Goal: Transaction & Acquisition: Purchase product/service

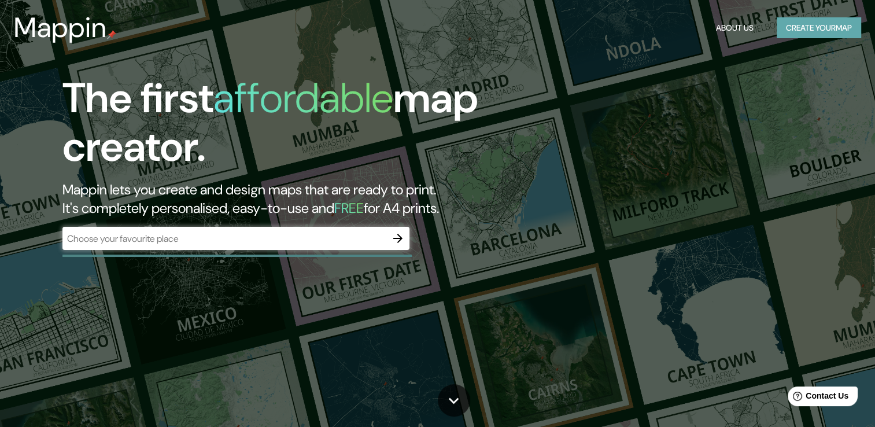
click at [784, 20] on button "Create your map" at bounding box center [819, 27] width 84 height 21
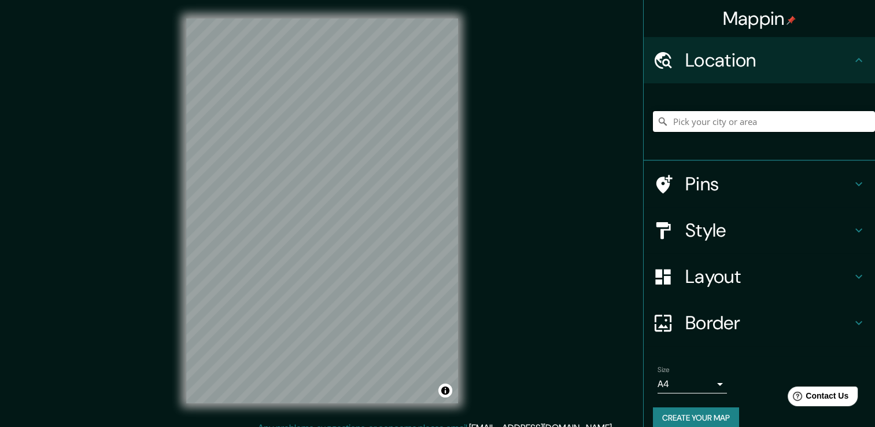
click at [706, 116] on input "Pick your city or area" at bounding box center [764, 121] width 222 height 21
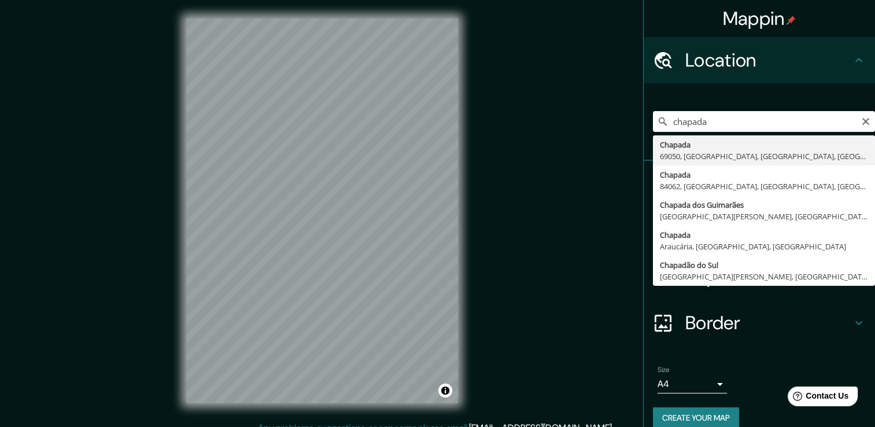
type input "Chapada, 69050, Manaus, [GEOGRAPHIC_DATA], [GEOGRAPHIC_DATA]"
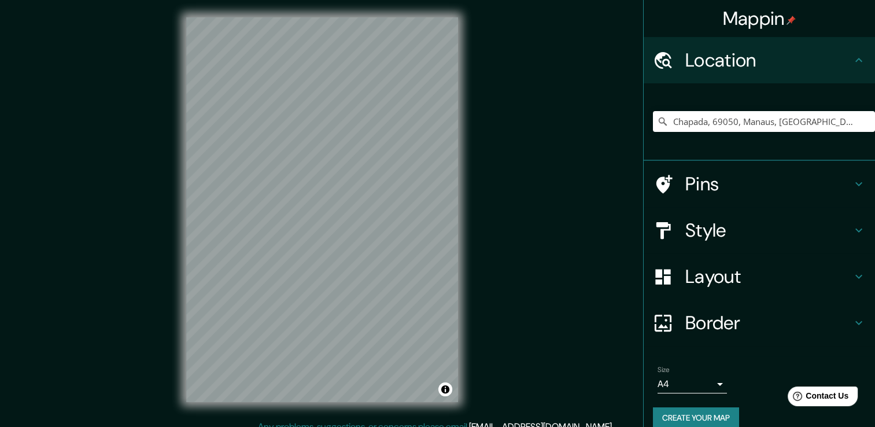
scroll to position [2, 0]
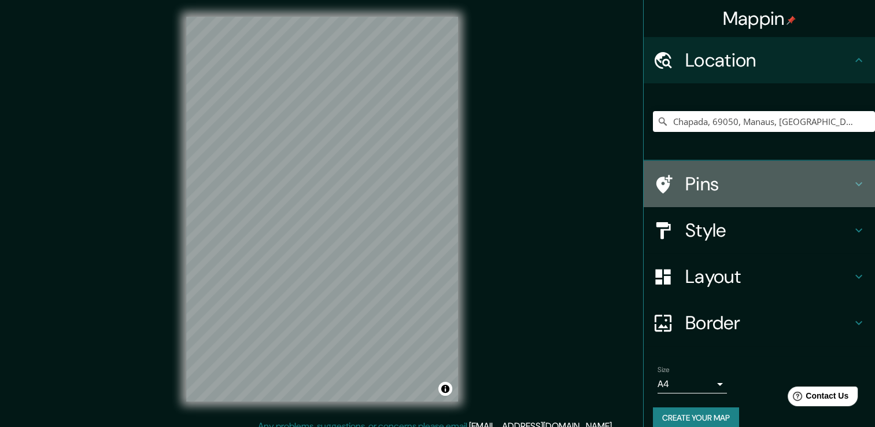
click at [742, 176] on h4 "Pins" at bounding box center [768, 183] width 167 height 23
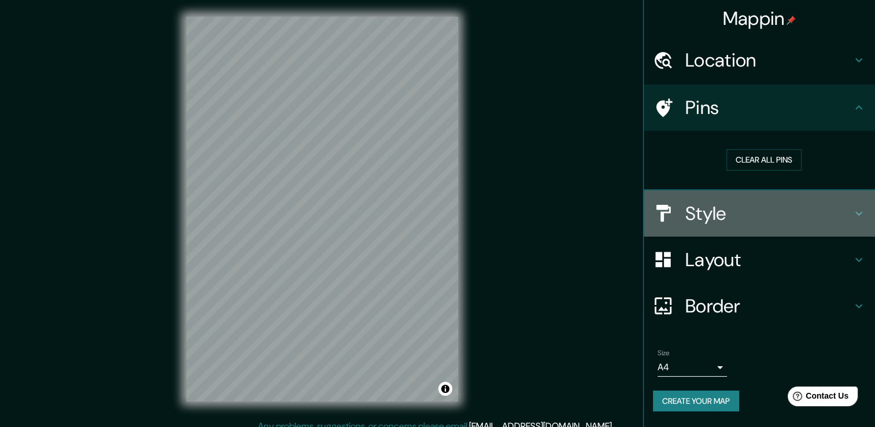
click at [751, 211] on h4 "Style" at bounding box center [768, 213] width 167 height 23
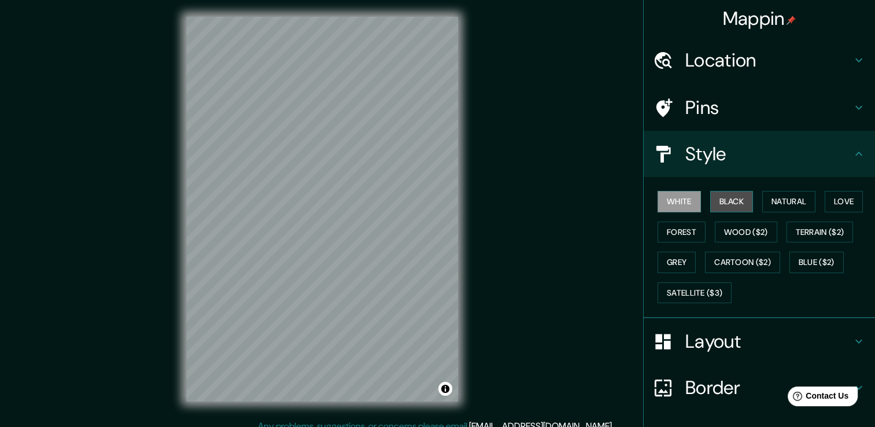
click at [722, 205] on button "Black" at bounding box center [731, 201] width 43 height 21
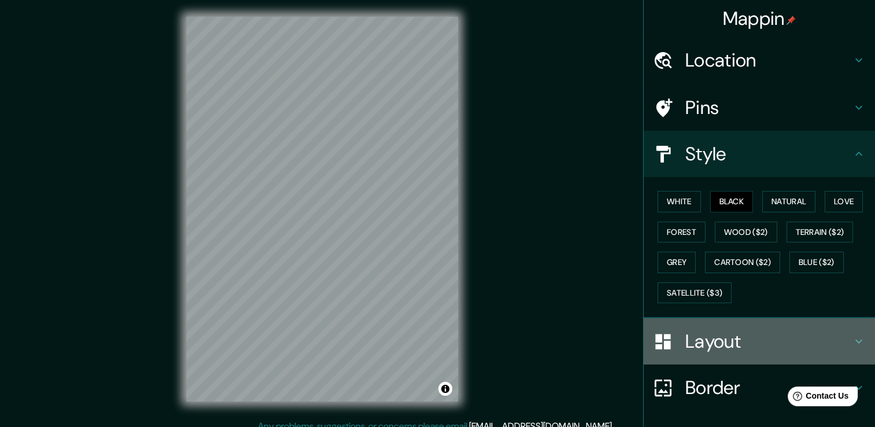
click at [766, 348] on h4 "Layout" at bounding box center [768, 341] width 167 height 23
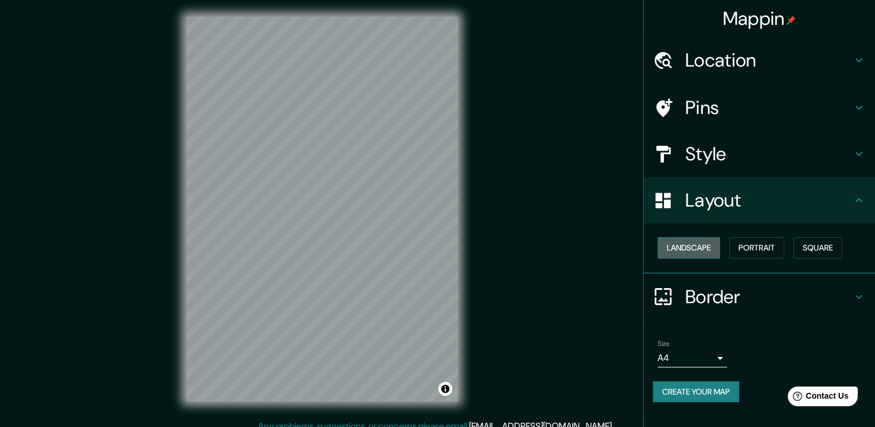
click at [685, 243] on button "Landscape" at bounding box center [688, 247] width 62 height 21
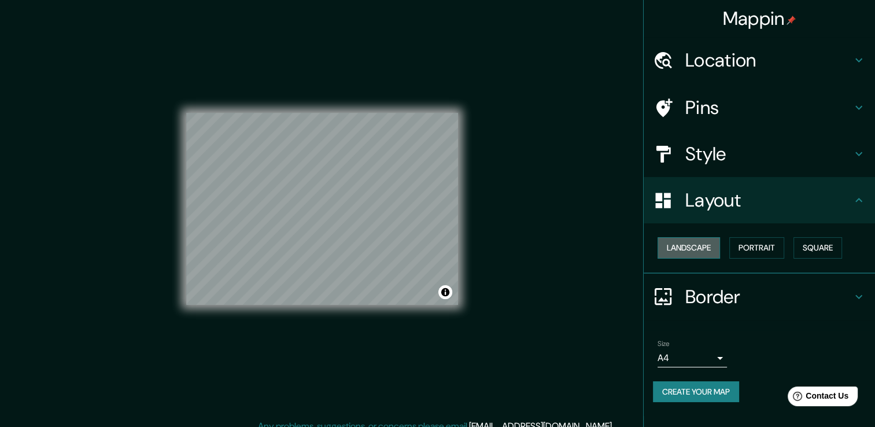
click at [685, 243] on button "Landscape" at bounding box center [688, 247] width 62 height 21
click at [744, 244] on button "Portrait" at bounding box center [756, 247] width 55 height 21
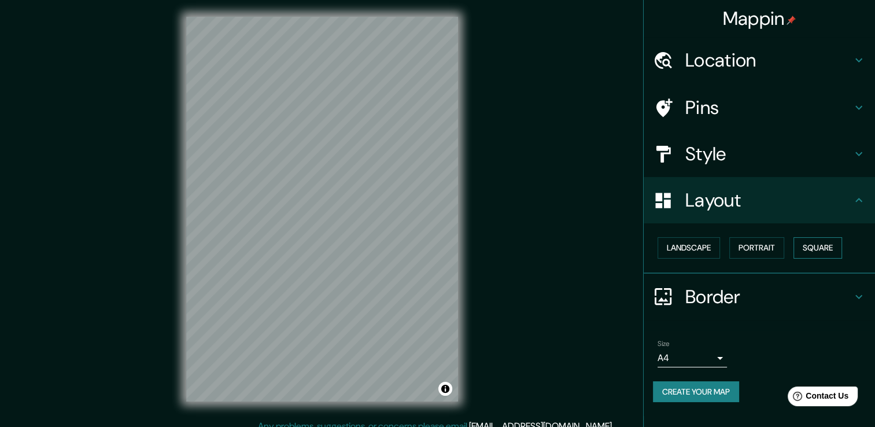
click at [813, 248] on button "Square" at bounding box center [817, 247] width 49 height 21
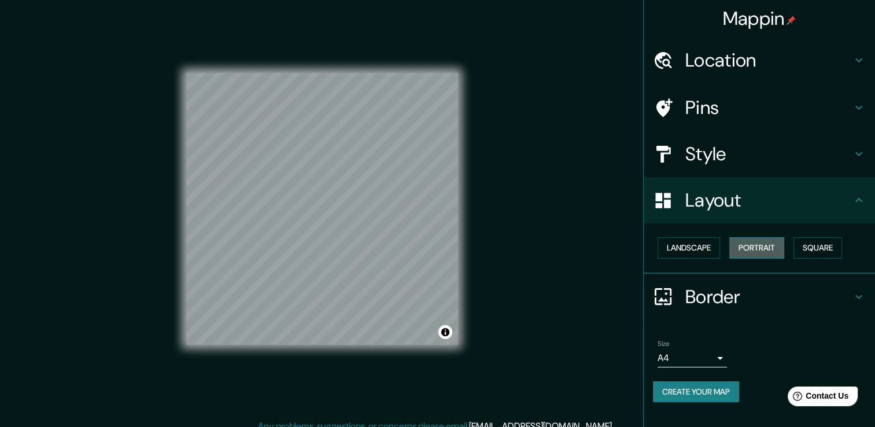
click at [757, 249] on button "Portrait" at bounding box center [756, 247] width 55 height 21
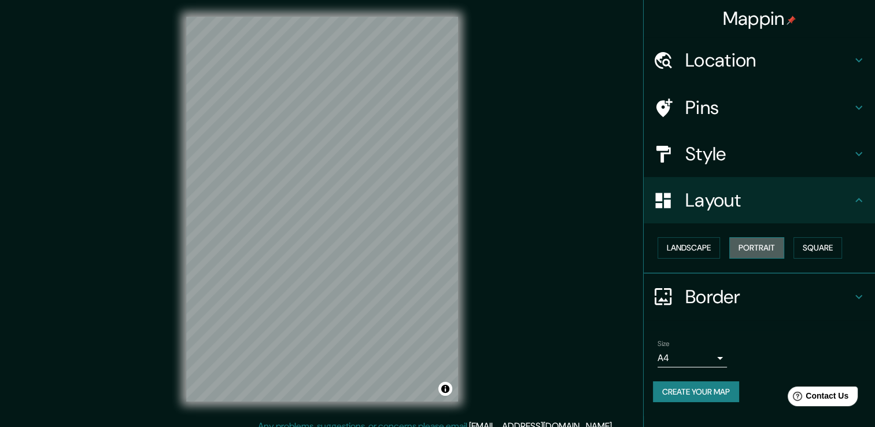
click at [757, 249] on button "Portrait" at bounding box center [756, 247] width 55 height 21
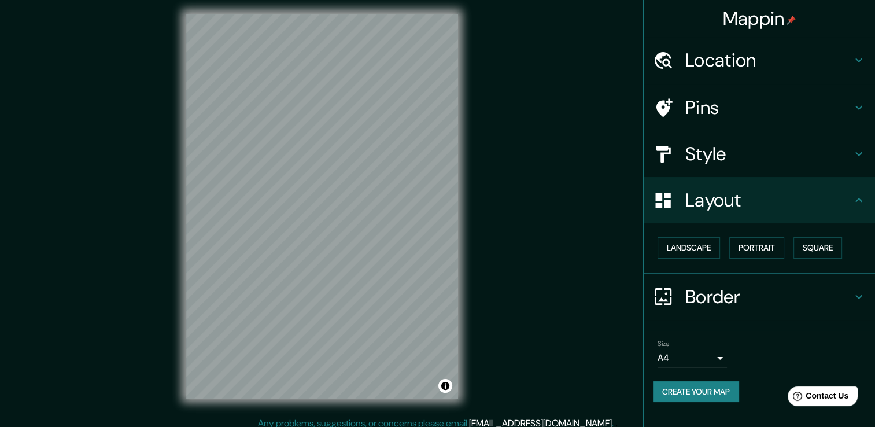
scroll to position [0, 0]
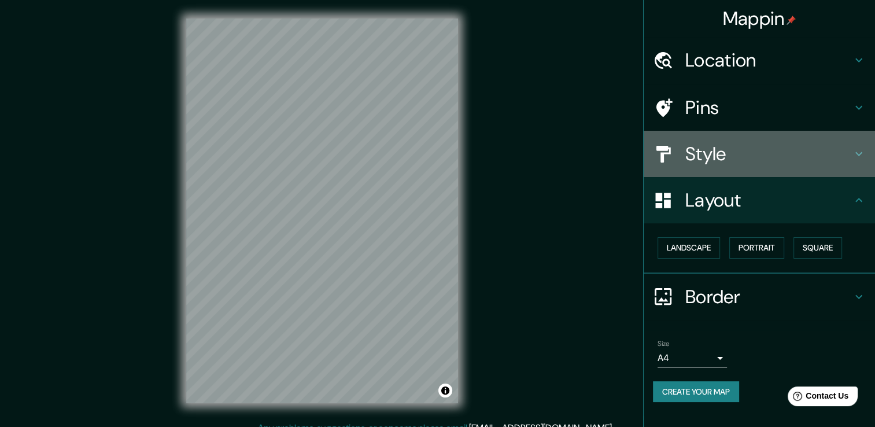
click at [689, 172] on div "Style" at bounding box center [759, 154] width 231 height 46
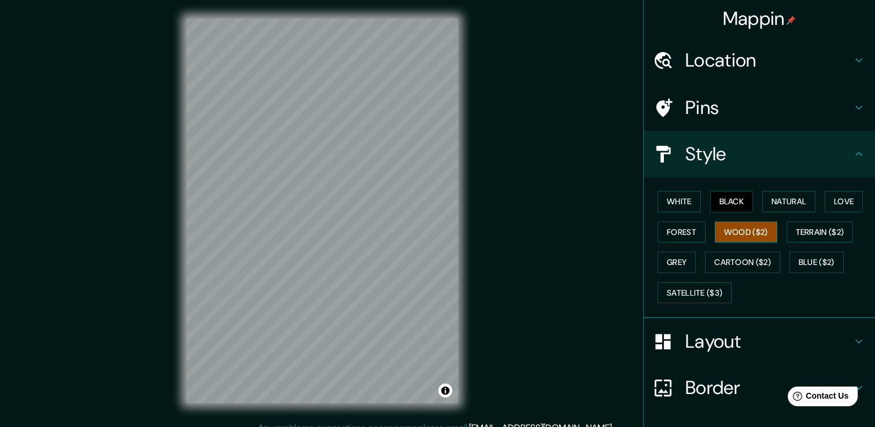
click at [766, 234] on button "Wood ($2)" at bounding box center [746, 231] width 62 height 21
click at [783, 203] on button "Natural" at bounding box center [788, 201] width 53 height 21
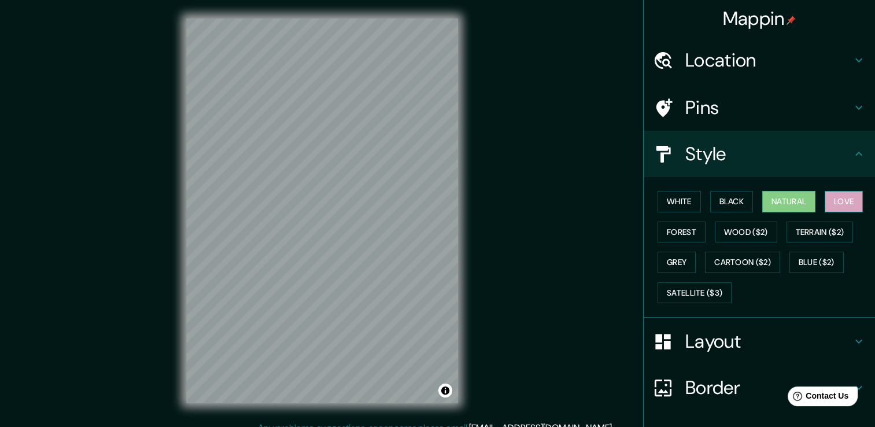
click at [834, 193] on button "Love" at bounding box center [844, 201] width 38 height 21
click at [673, 235] on button "Forest" at bounding box center [681, 231] width 48 height 21
click at [765, 198] on button "Natural" at bounding box center [788, 201] width 53 height 21
click at [733, 64] on h4 "Location" at bounding box center [768, 60] width 167 height 23
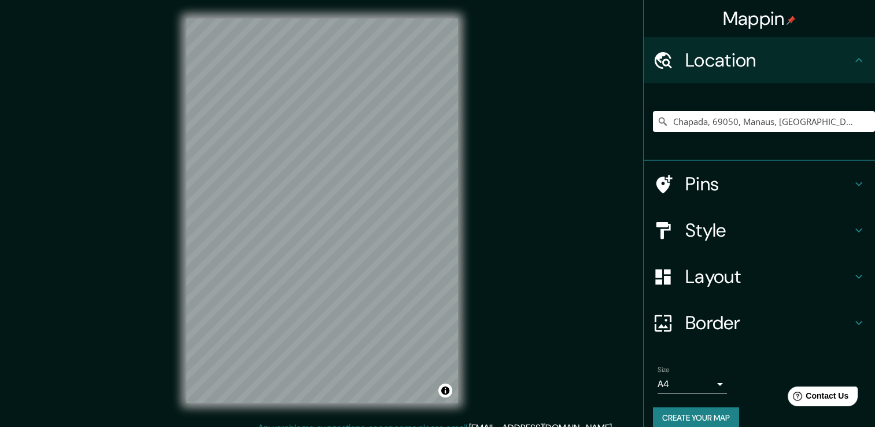
click at [723, 182] on h4 "Pins" at bounding box center [768, 183] width 167 height 23
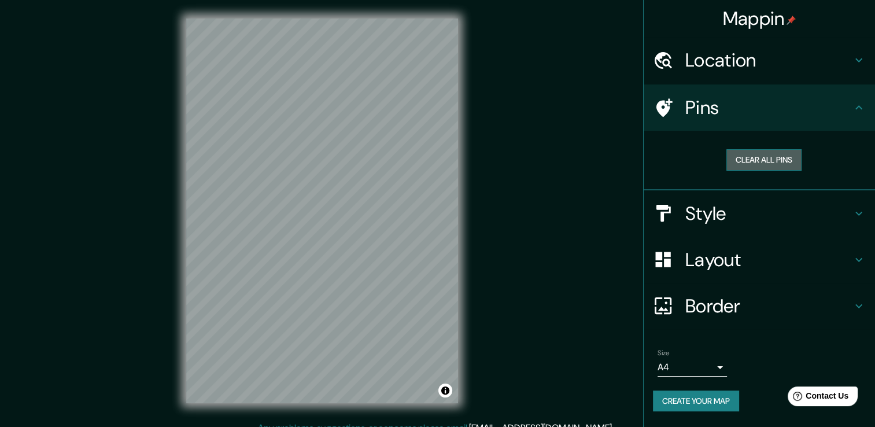
click at [735, 153] on button "Clear all pins" at bounding box center [763, 159] width 75 height 21
click at [737, 154] on button "Clear all pins" at bounding box center [763, 159] width 75 height 21
click at [697, 68] on h4 "Location" at bounding box center [768, 60] width 167 height 23
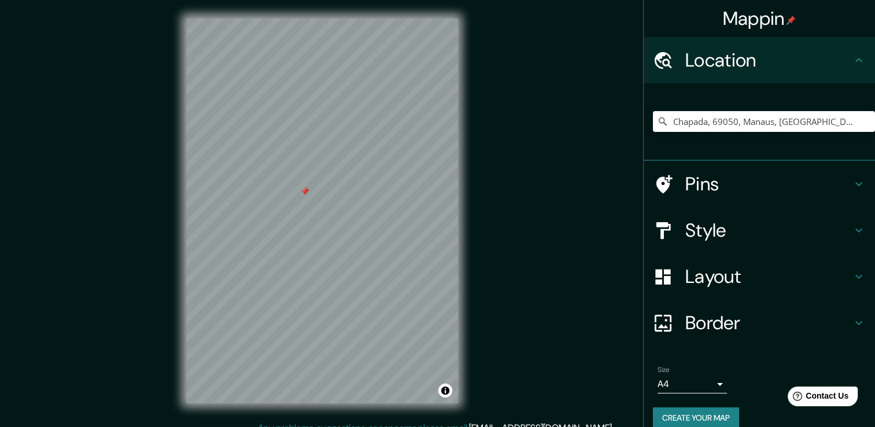
click at [746, 241] on h4 "Style" at bounding box center [768, 230] width 167 height 23
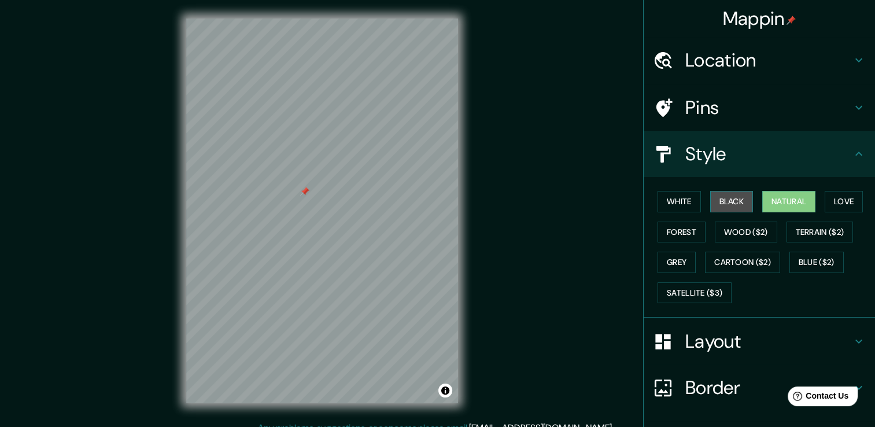
click at [720, 205] on button "Black" at bounding box center [731, 201] width 43 height 21
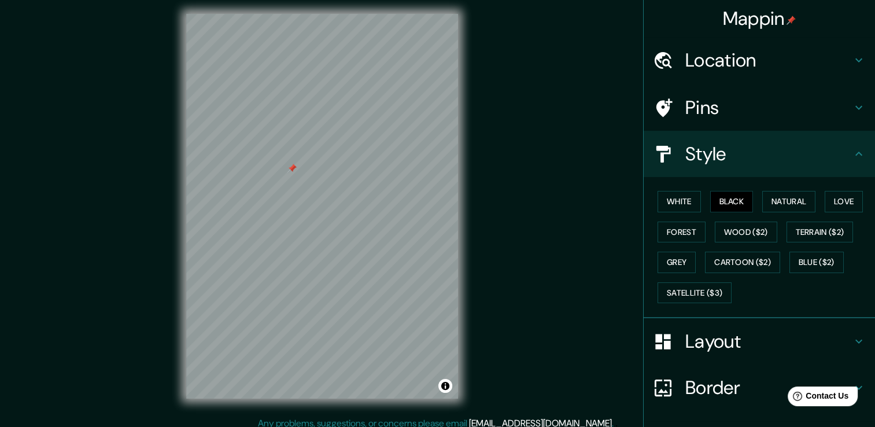
scroll to position [10, 0]
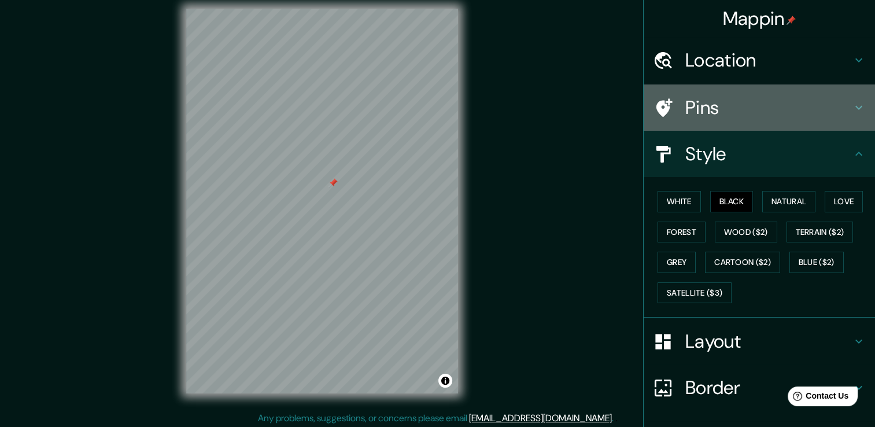
click at [794, 115] on h4 "Pins" at bounding box center [768, 107] width 167 height 23
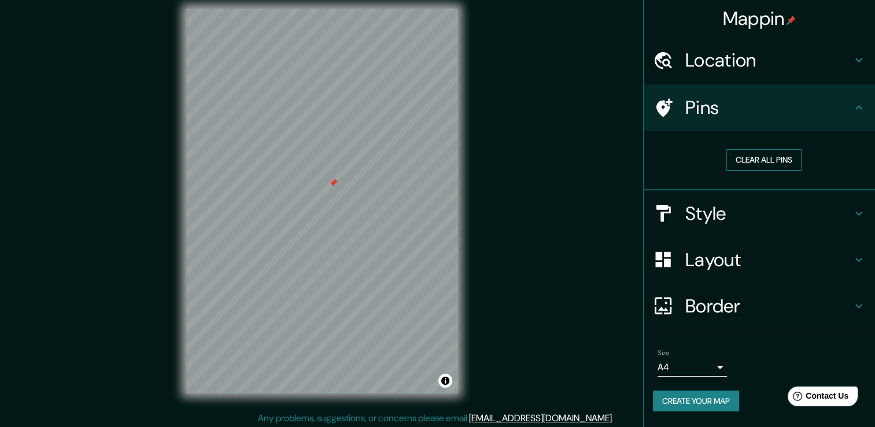
click at [758, 162] on button "Clear all pins" at bounding box center [763, 159] width 75 height 21
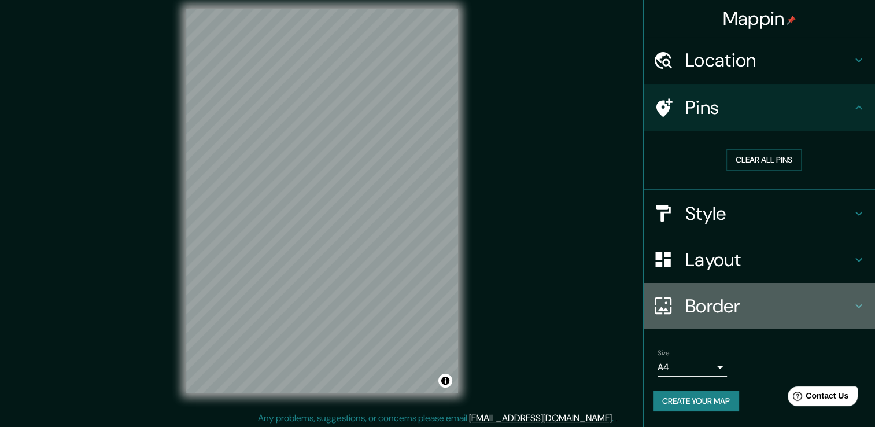
click at [734, 311] on h4 "Border" at bounding box center [768, 305] width 167 height 23
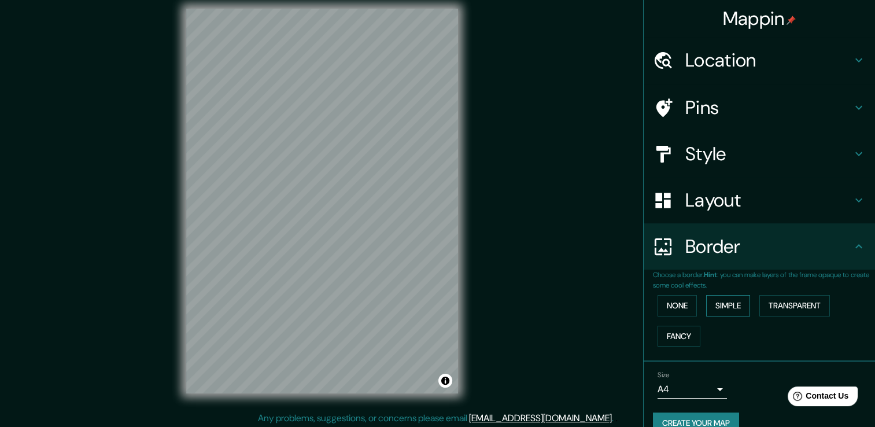
click at [708, 306] on button "Simple" at bounding box center [728, 305] width 44 height 21
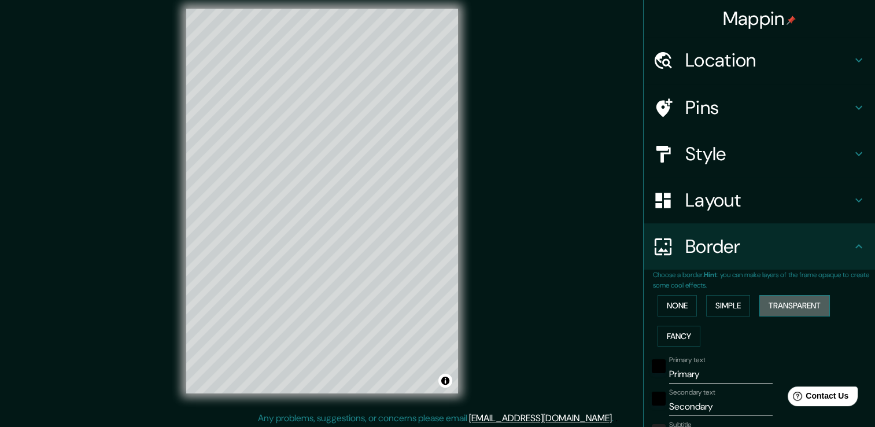
click at [811, 296] on button "Transparent" at bounding box center [794, 305] width 71 height 21
drag, startPoint x: 661, startPoint y: 341, endPoint x: 659, endPoint y: 334, distance: 7.3
click at [661, 341] on button "Fancy" at bounding box center [678, 336] width 43 height 21
click at [658, 307] on button "None" at bounding box center [676, 305] width 39 height 21
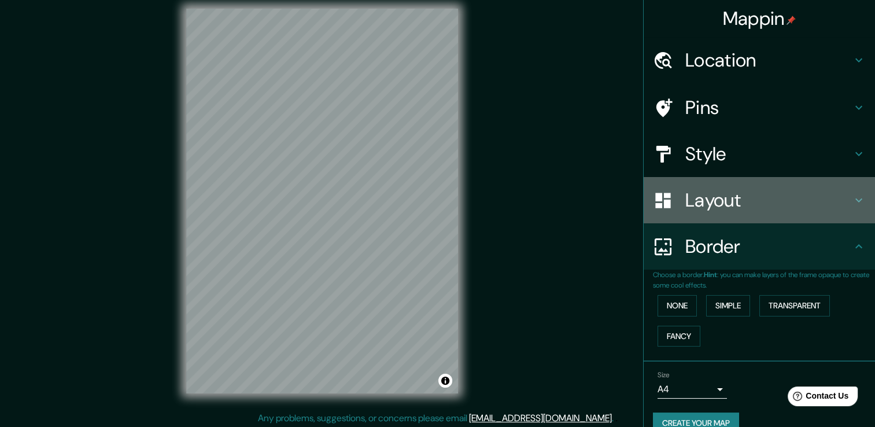
click at [685, 193] on h4 "Layout" at bounding box center [768, 199] width 167 height 23
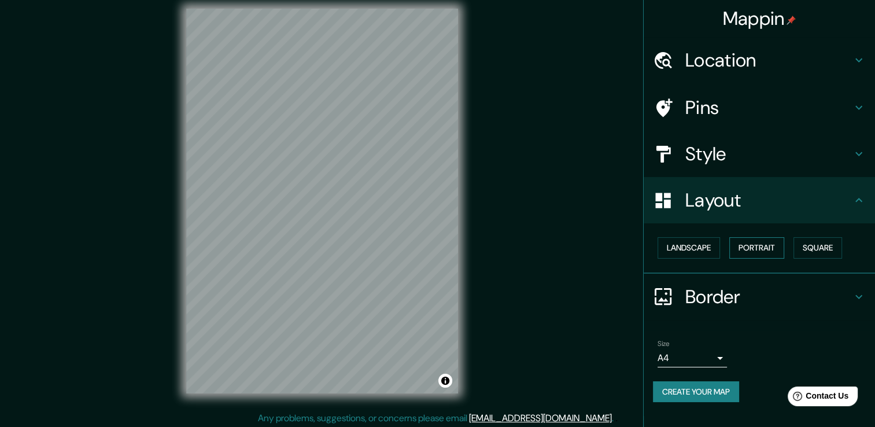
click at [738, 242] on button "Portrait" at bounding box center [756, 247] width 55 height 21
click at [688, 244] on button "Landscape" at bounding box center [688, 247] width 62 height 21
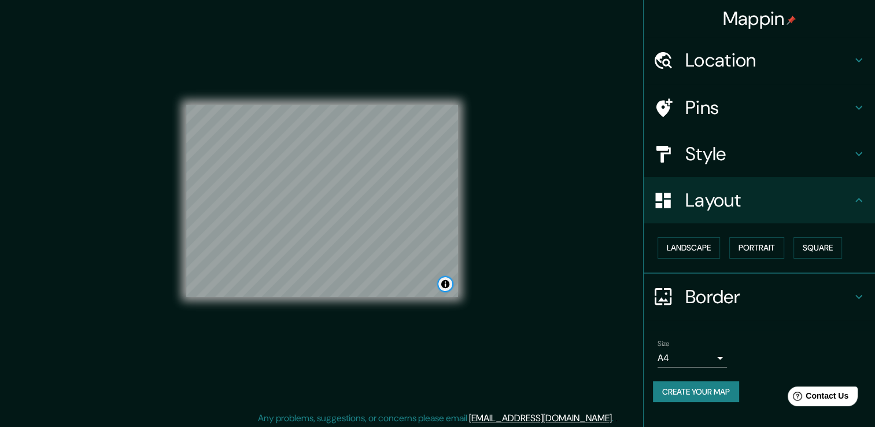
click at [451, 285] on button "Toggle attribution" at bounding box center [445, 284] width 14 height 14
click at [750, 246] on button "Portrait" at bounding box center [756, 247] width 55 height 21
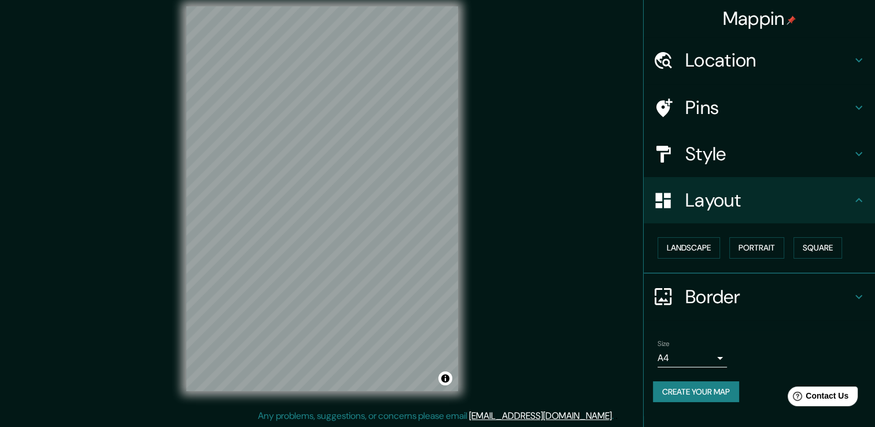
scroll to position [13, 0]
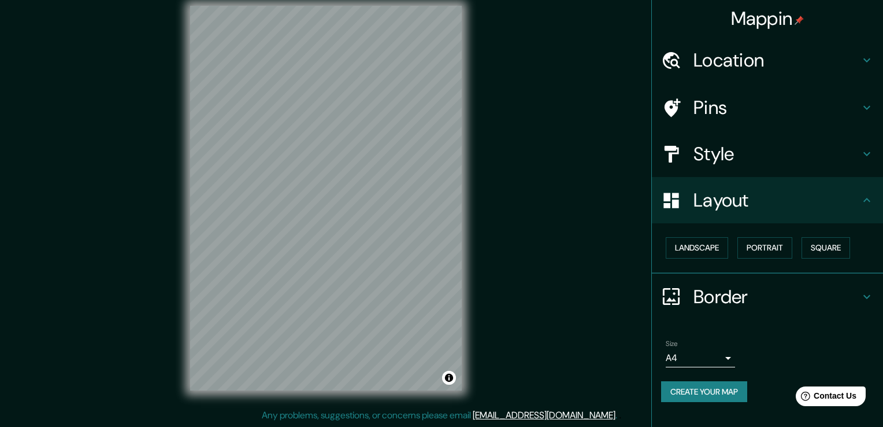
click at [717, 363] on body "Mappin Location [GEOGRAPHIC_DATA], [GEOGRAPHIC_DATA], [GEOGRAPHIC_DATA], [GEOGR…" at bounding box center [441, 200] width 883 height 427
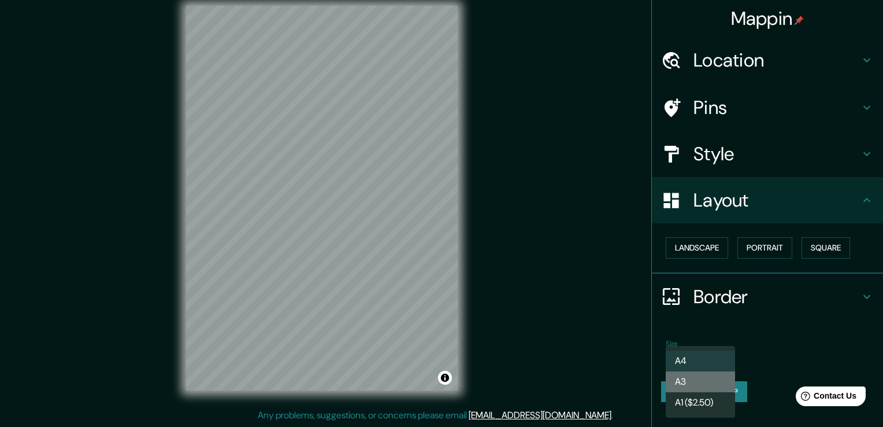
click at [717, 374] on li "A3" at bounding box center [700, 381] width 69 height 21
type input "a4"
